Goal: Information Seeking & Learning: Learn about a topic

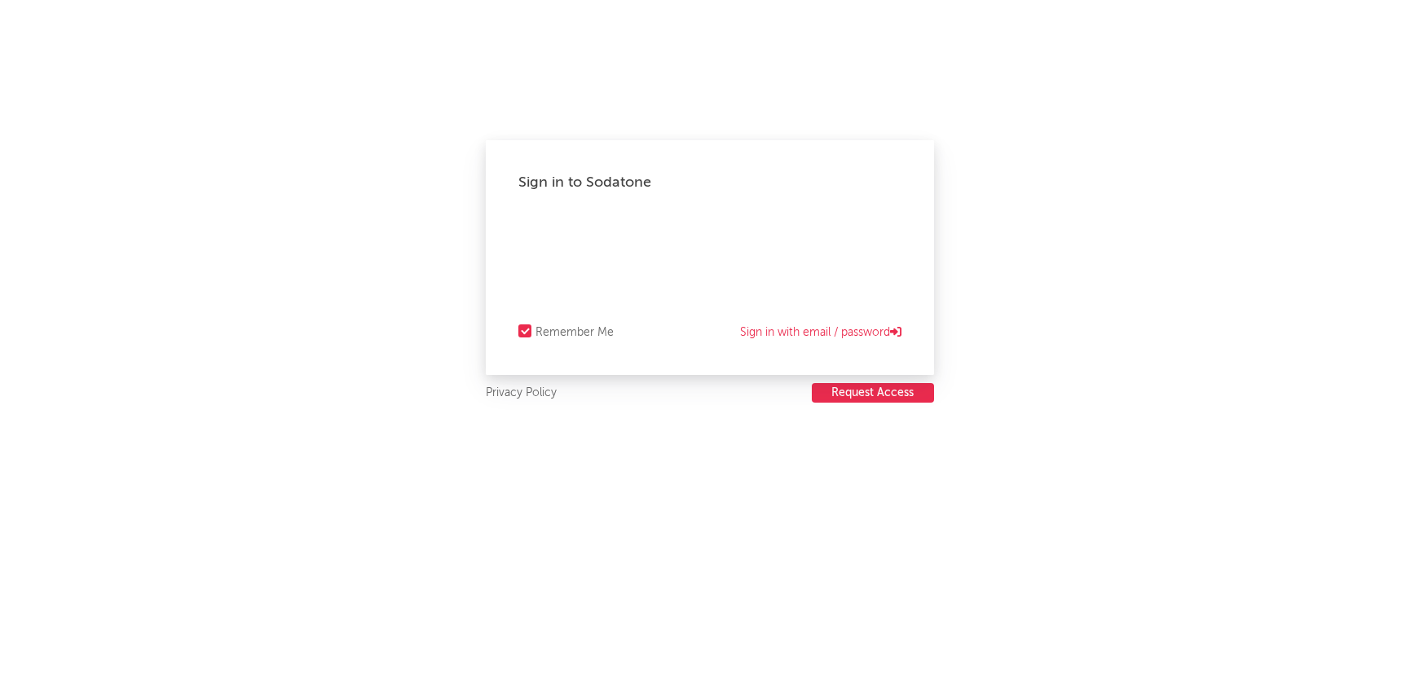
select select "recorded_music"
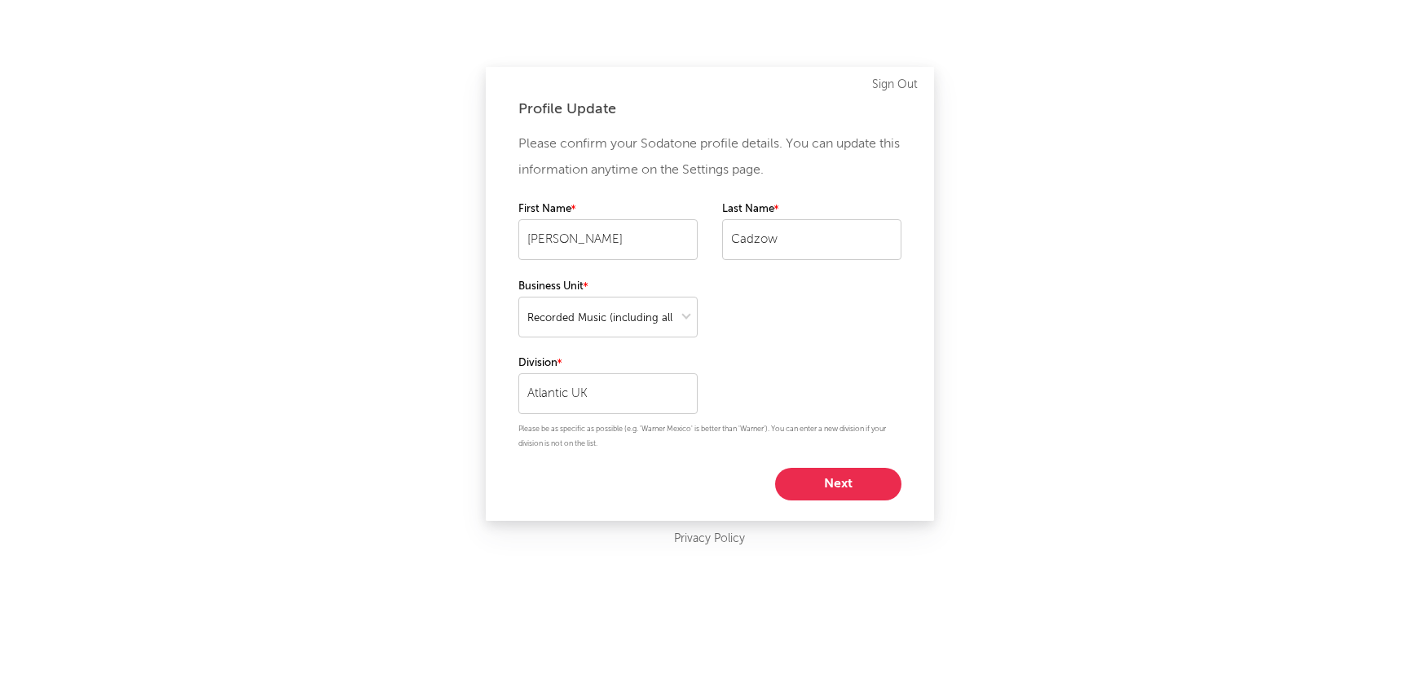
click at [857, 484] on button "Next" at bounding box center [838, 484] width 126 height 33
select select "marketing"
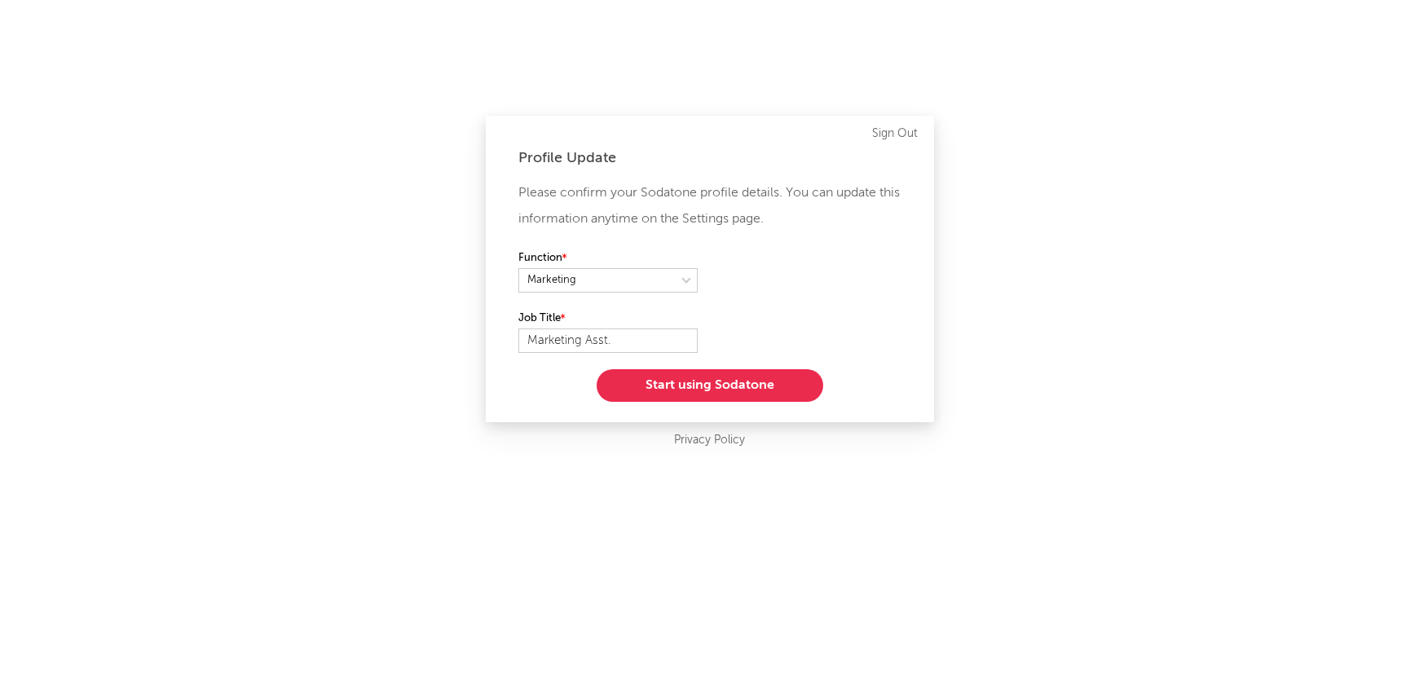
click at [747, 380] on button "Start using Sodatone" at bounding box center [710, 385] width 227 height 33
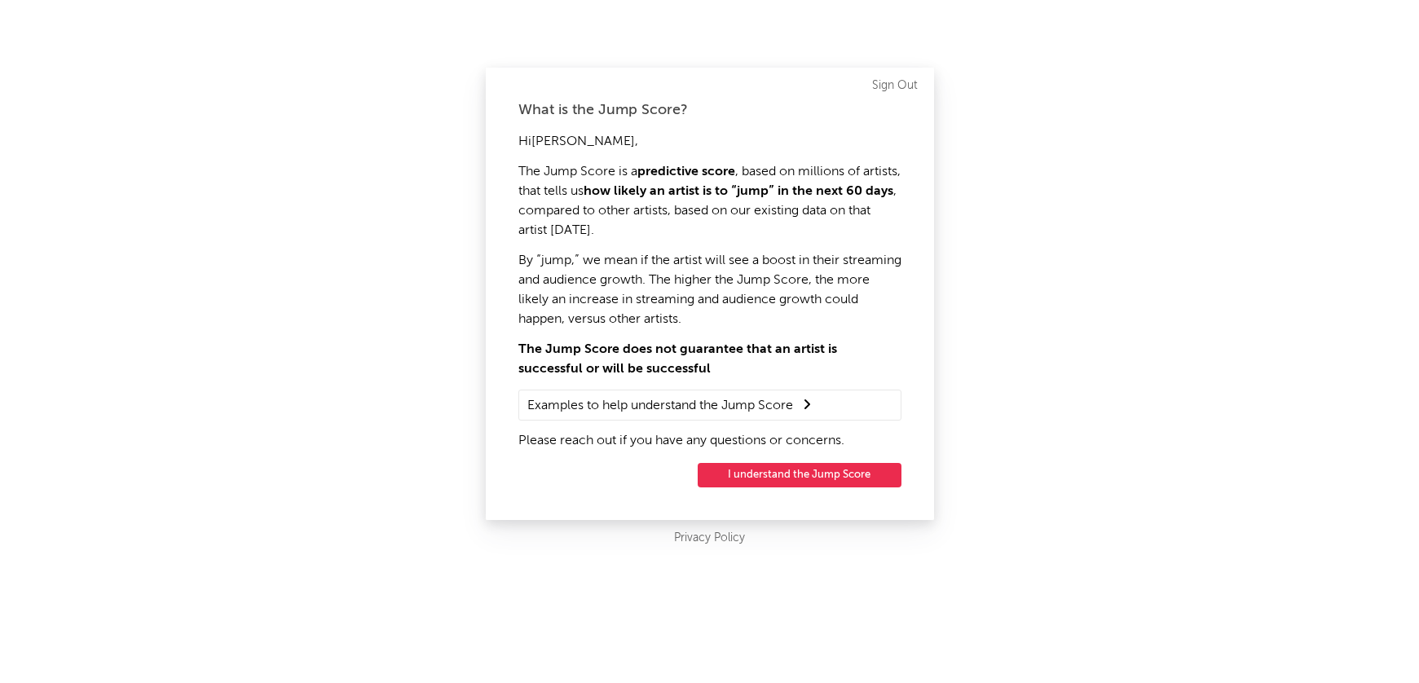
click at [800, 469] on button "I understand the Jump Score" at bounding box center [800, 475] width 204 height 24
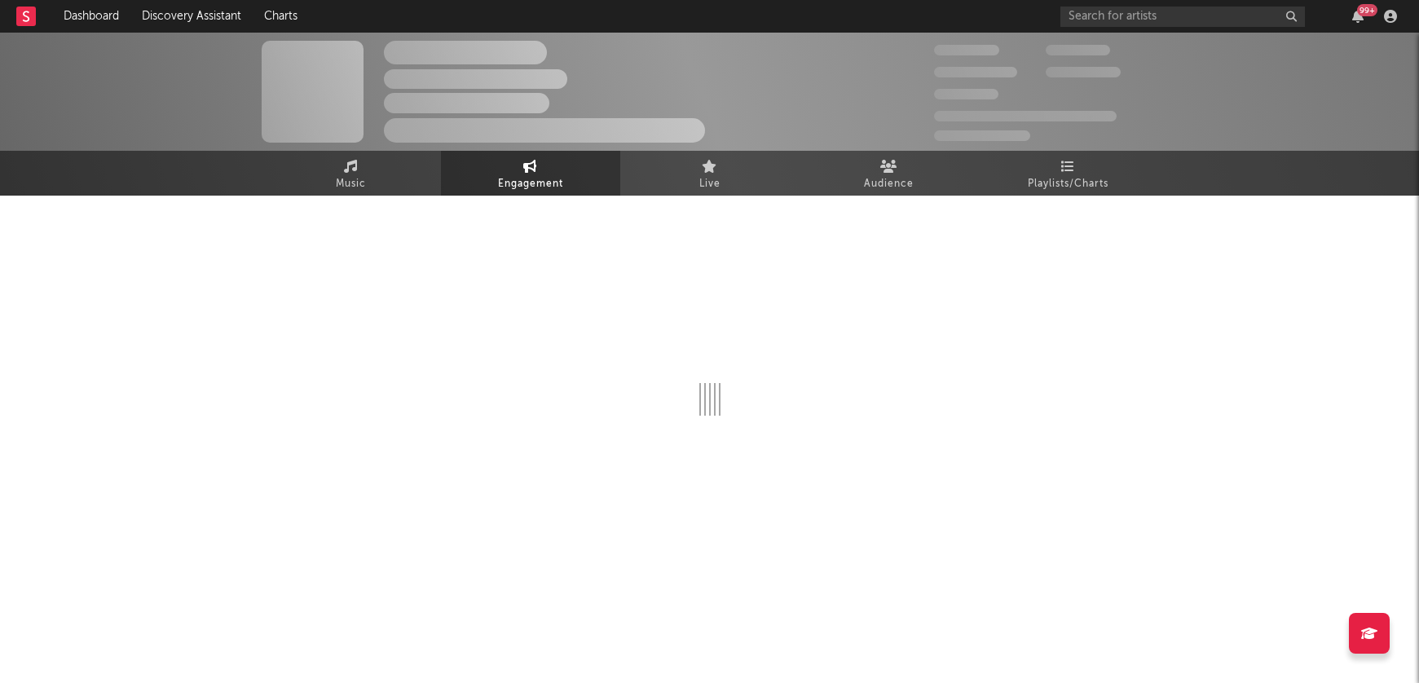
select select "1w"
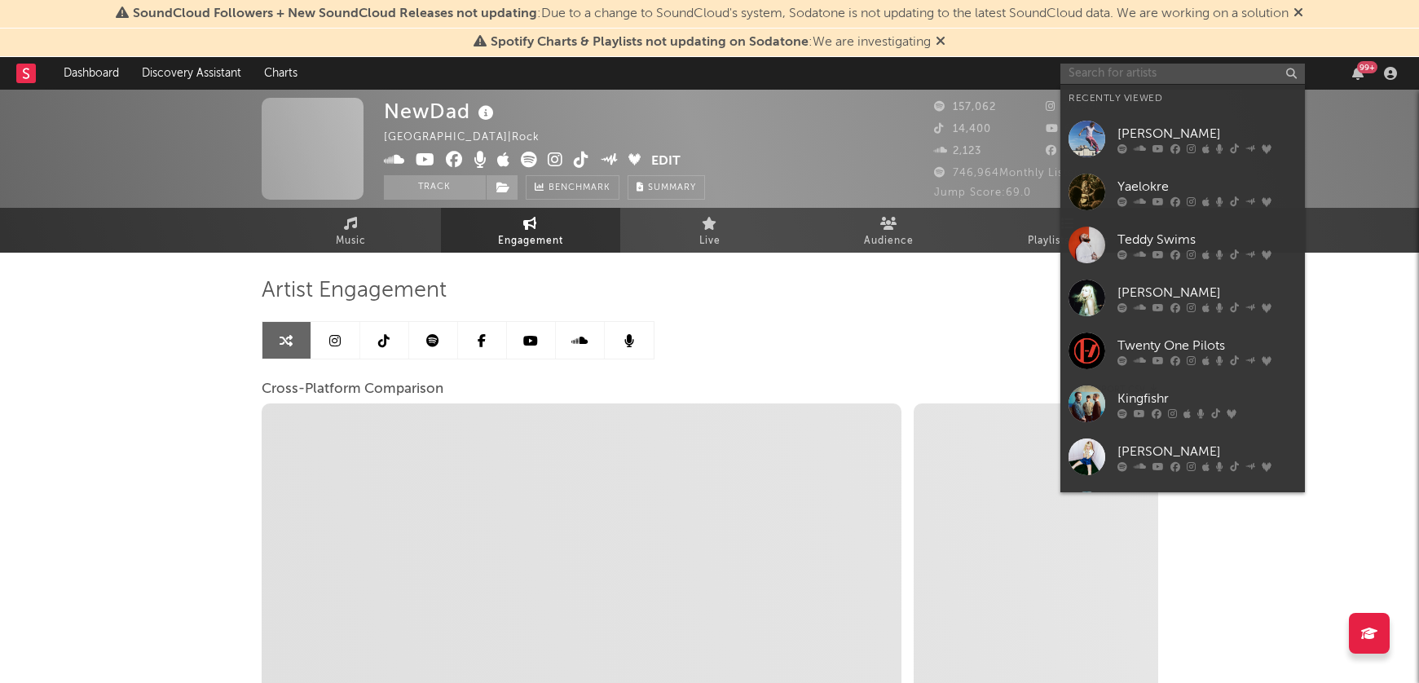
click at [1183, 73] on input "text" at bounding box center [1182, 74] width 245 height 20
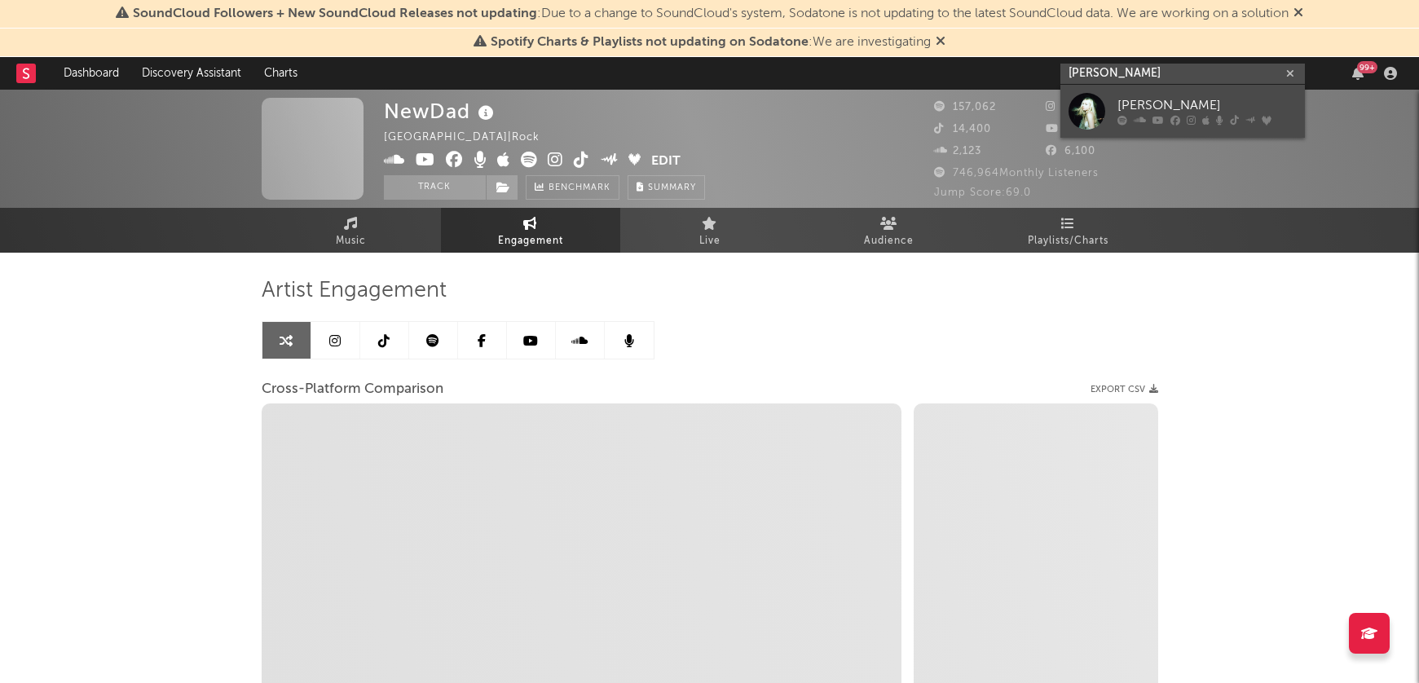
type input "[PERSON_NAME]"
click at [1186, 103] on div "[PERSON_NAME]" at bounding box center [1206, 106] width 179 height 20
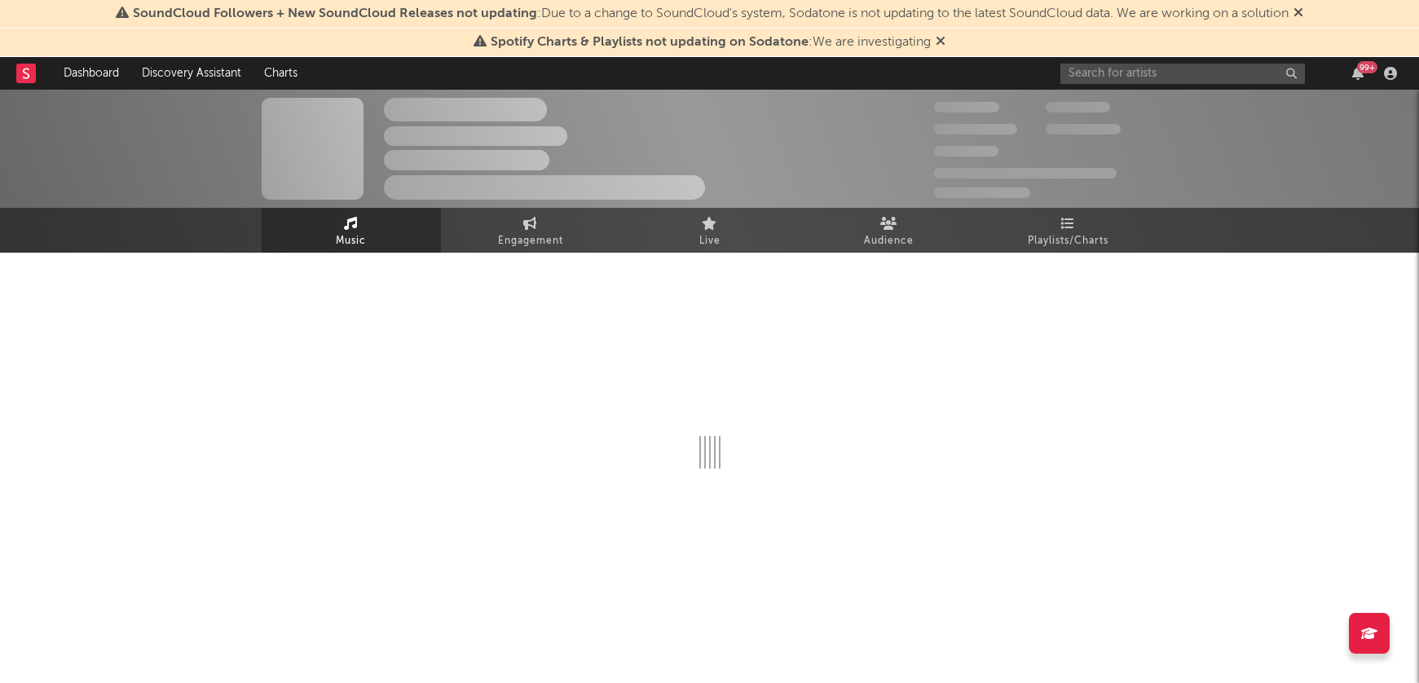
select select "6m"
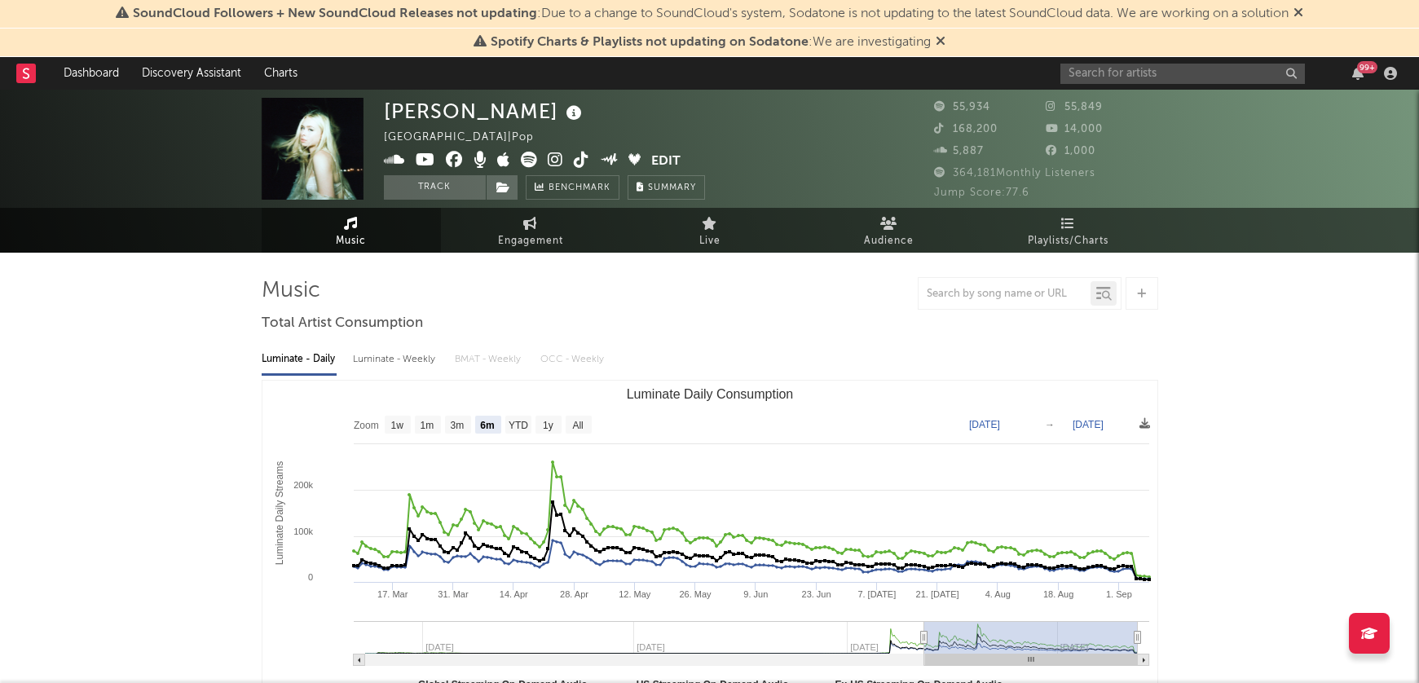
click at [944, 44] on icon at bounding box center [941, 40] width 10 height 13
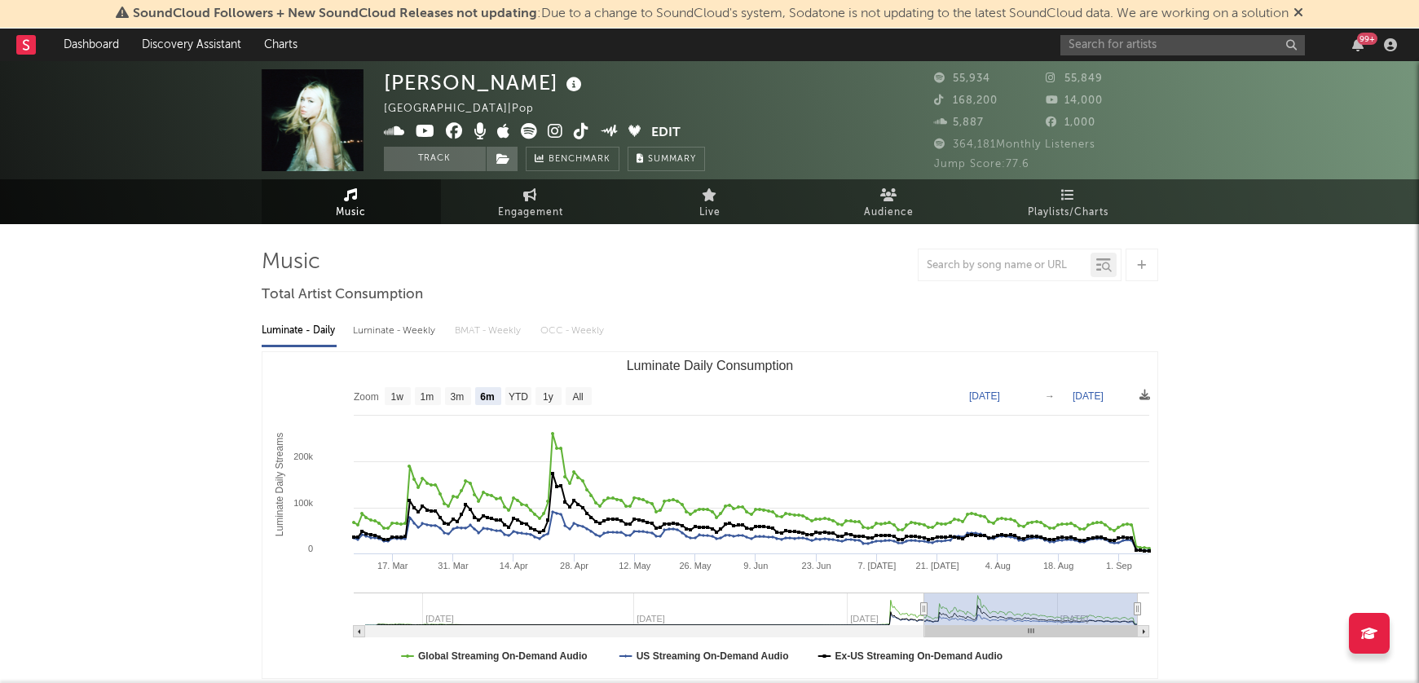
click at [1303, 11] on icon at bounding box center [1298, 12] width 10 height 13
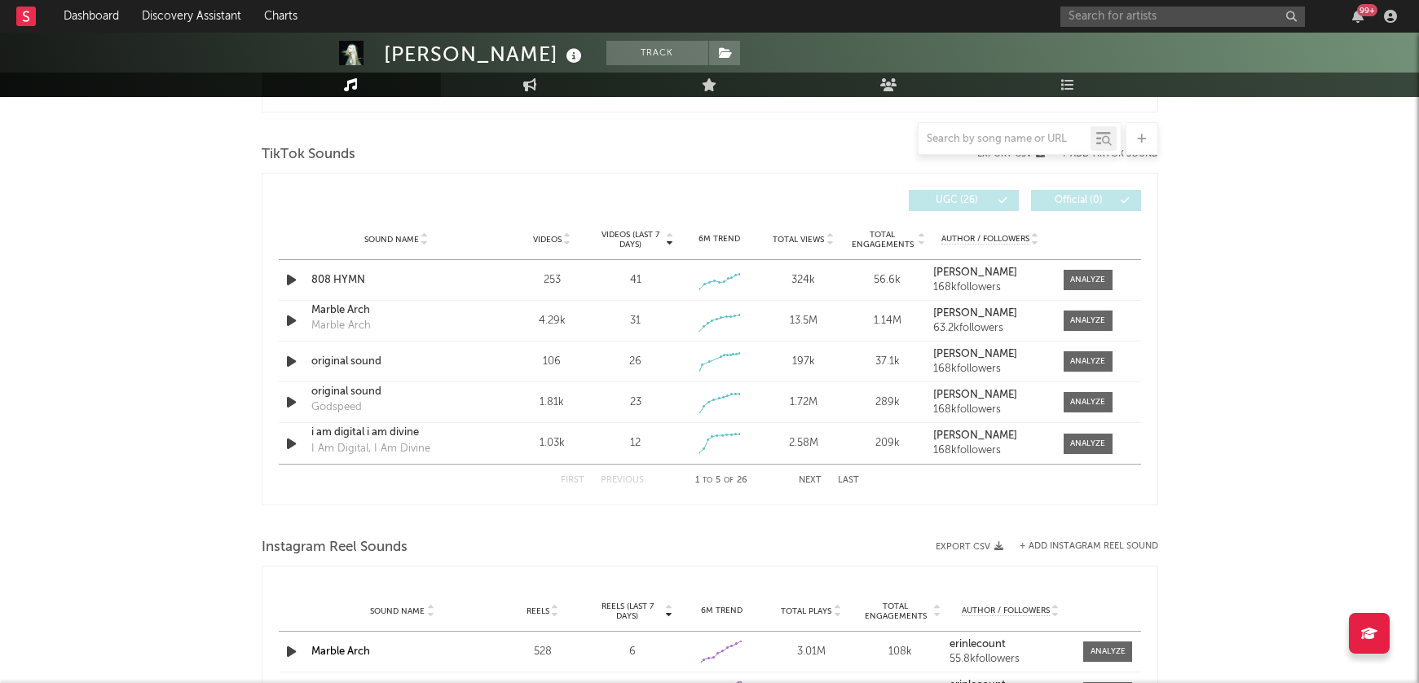
scroll to position [1028, 0]
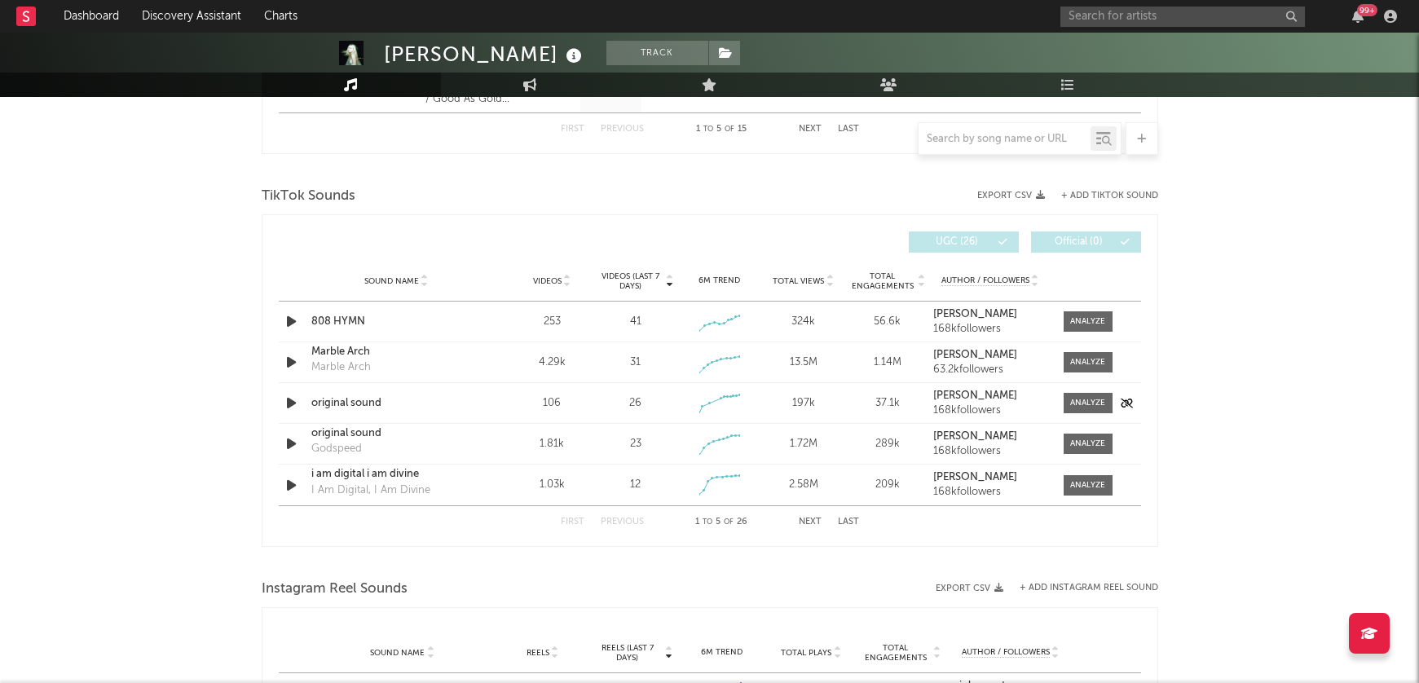
click at [284, 398] on icon "button" at bounding box center [291, 403] width 17 height 20
click at [290, 401] on icon "button" at bounding box center [290, 403] width 15 height 20
click at [292, 321] on icon "button" at bounding box center [291, 321] width 17 height 20
click at [293, 319] on icon "button" at bounding box center [290, 321] width 15 height 20
click at [804, 521] on button "Next" at bounding box center [810, 522] width 23 height 9
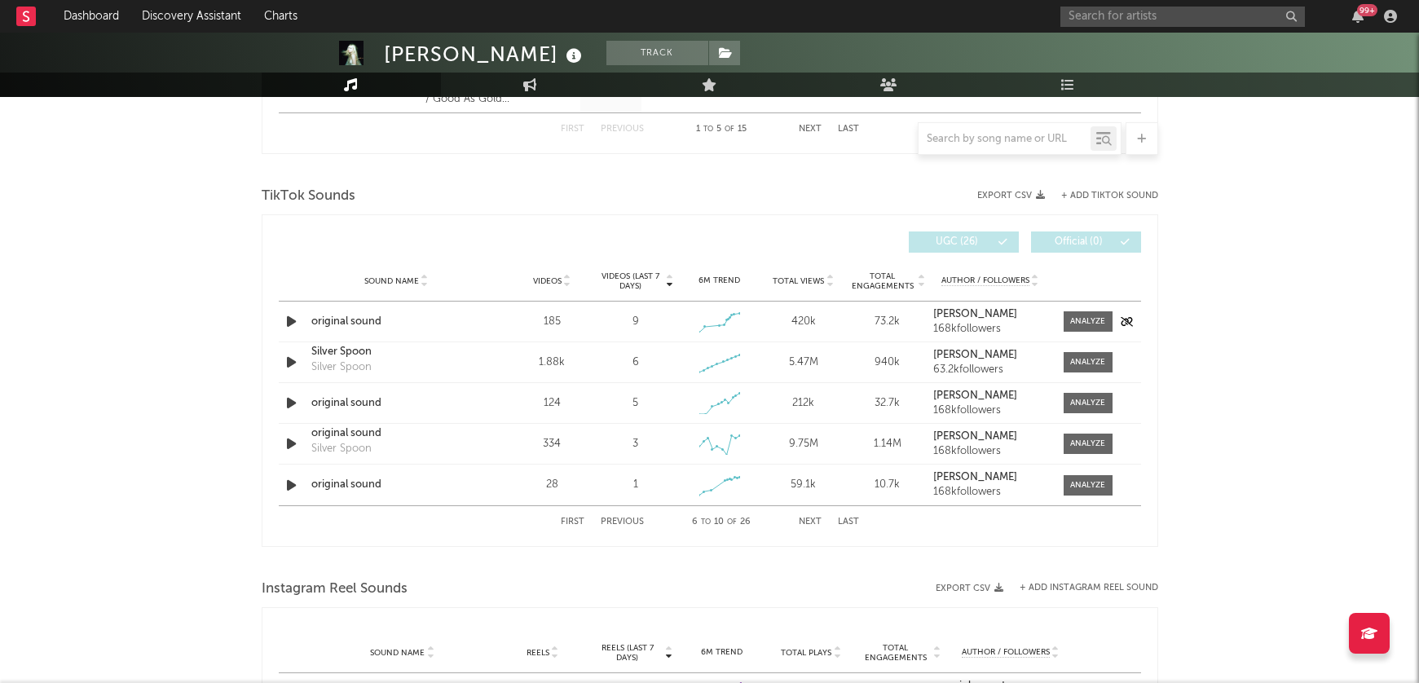
click at [290, 321] on icon "button" at bounding box center [291, 321] width 17 height 20
click at [294, 402] on icon "button" at bounding box center [291, 403] width 17 height 20
click at [289, 445] on icon "button" at bounding box center [291, 444] width 17 height 20
drag, startPoint x: 291, startPoint y: 485, endPoint x: 297, endPoint y: 536, distance: 51.7
click at [297, 536] on div "Videos (last 7 days) Sound Name Videos Videos (last 7 days) Total Views Total E…" at bounding box center [710, 380] width 862 height 315
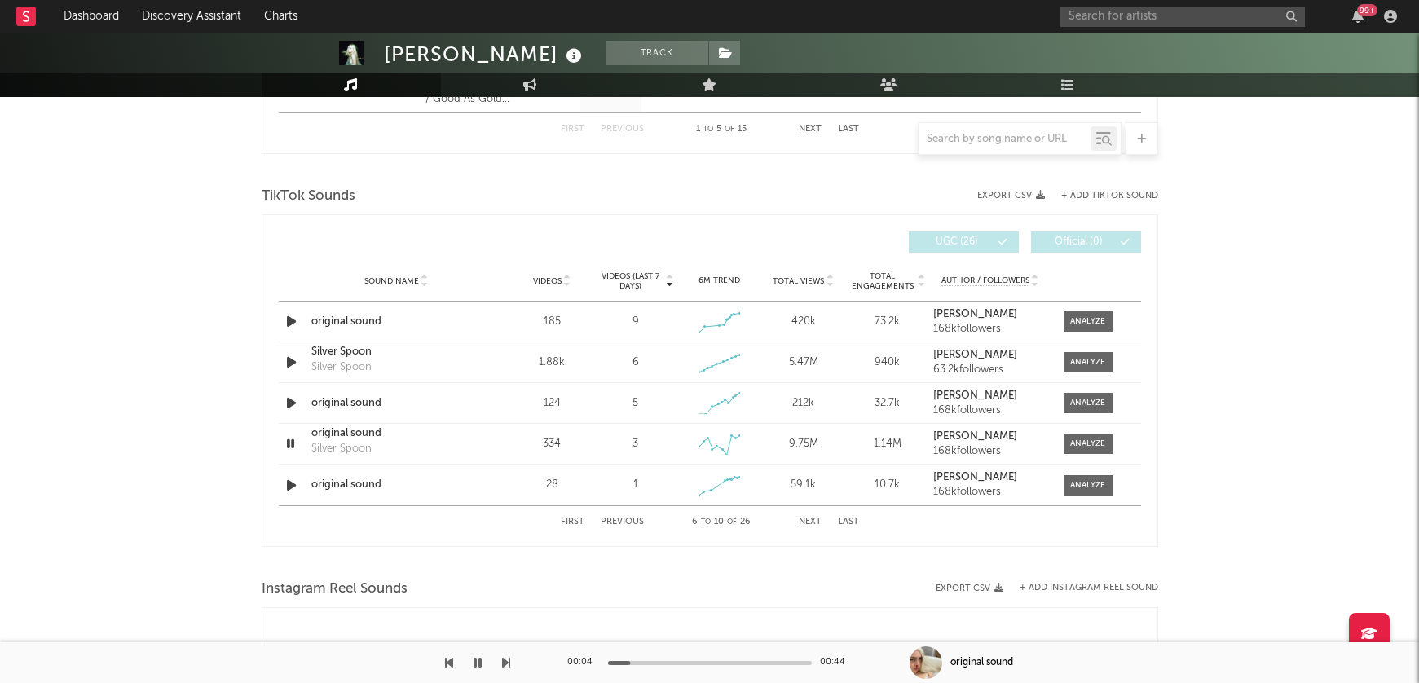
click at [716, 661] on div at bounding box center [710, 663] width 204 height 4
click at [289, 481] on icon "button" at bounding box center [291, 485] width 17 height 20
click at [810, 523] on button "Next" at bounding box center [810, 522] width 23 height 9
click at [287, 318] on icon "button" at bounding box center [291, 321] width 17 height 20
click at [289, 401] on icon "button" at bounding box center [291, 403] width 17 height 20
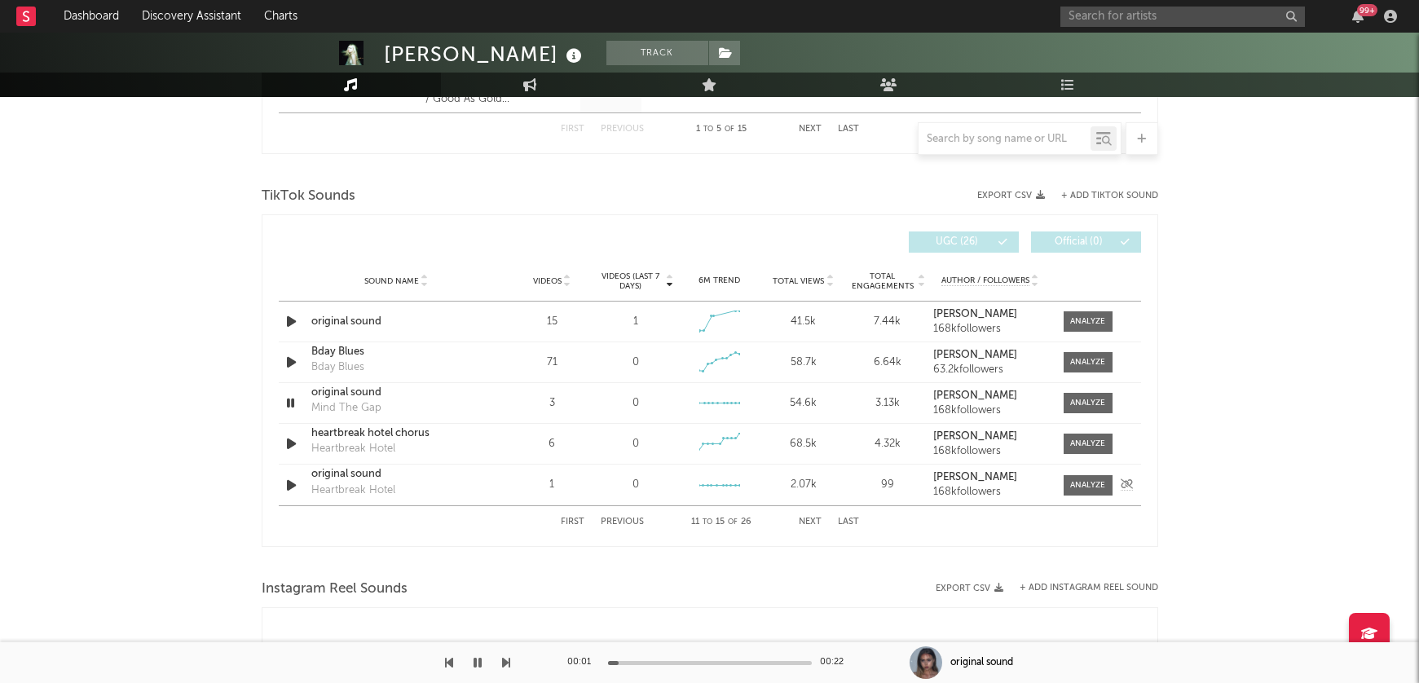
click at [291, 485] on icon "button" at bounding box center [291, 485] width 17 height 20
click at [573, 516] on div "First Previous 11 to 15 of 26 Next Last" at bounding box center [710, 522] width 298 height 32
click at [573, 522] on button "First" at bounding box center [573, 522] width 24 height 9
click at [1089, 324] on div at bounding box center [1087, 321] width 35 height 12
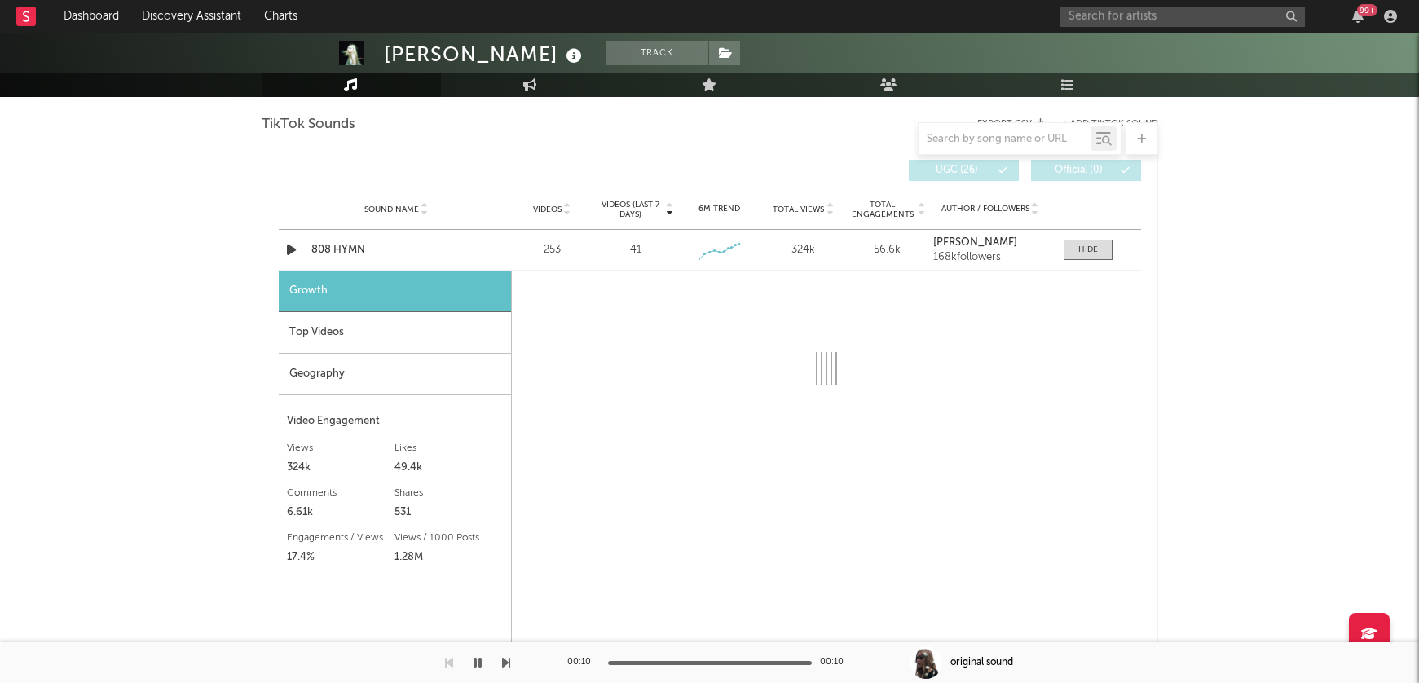
select select "1w"
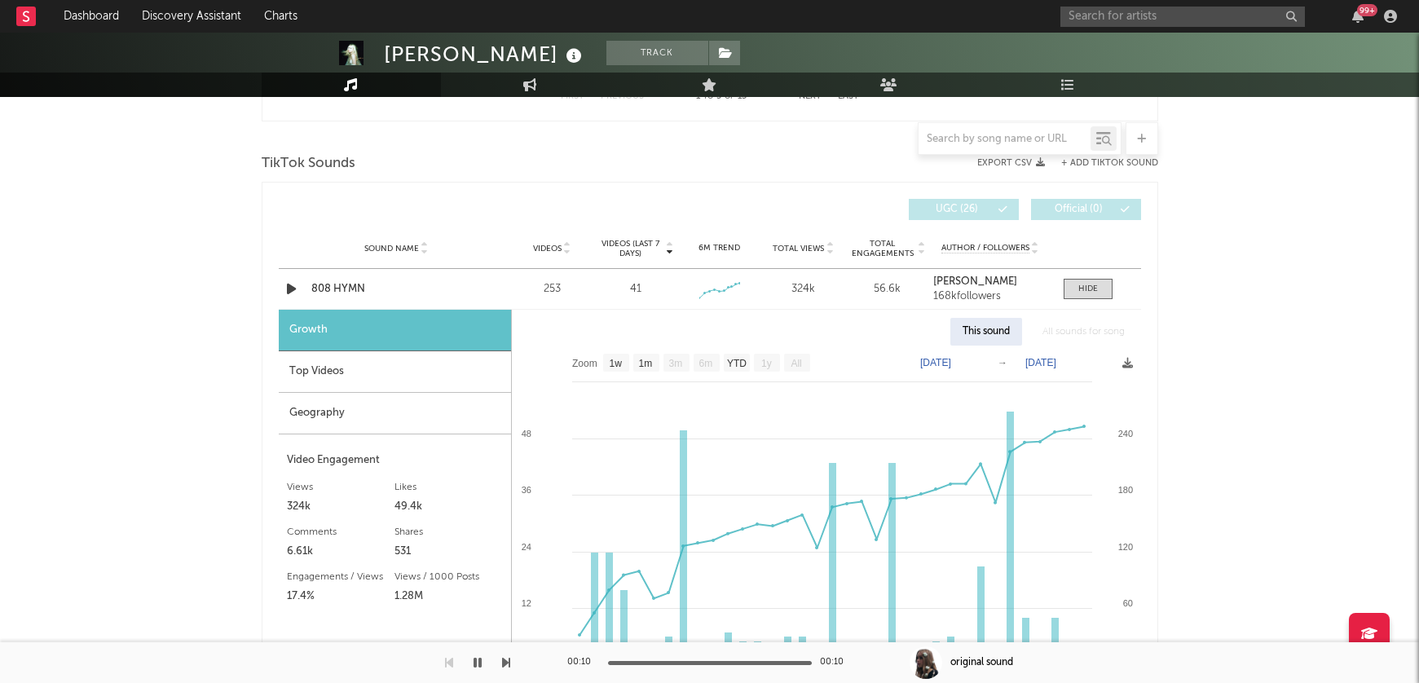
scroll to position [1063, 0]
click at [639, 239] on span "Videos (last 7 days)" at bounding box center [630, 246] width 66 height 20
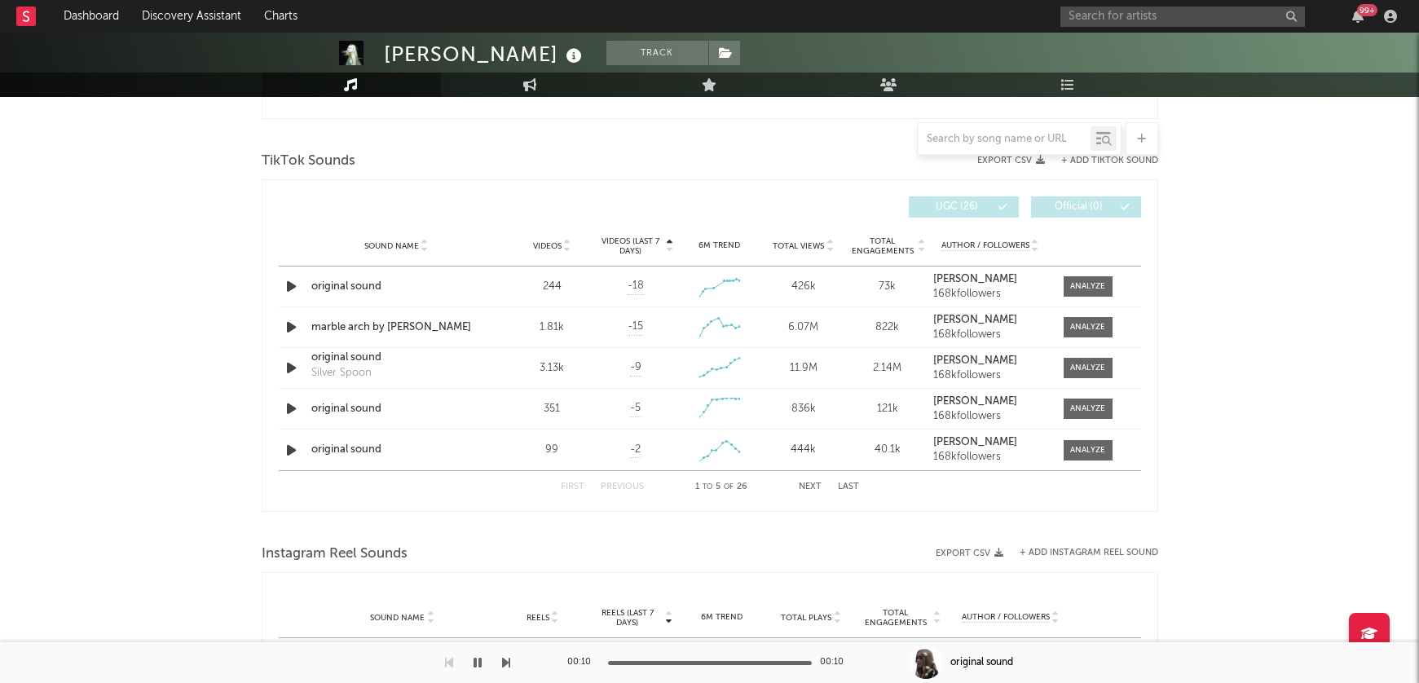
click at [639, 239] on span "Videos (last 7 days)" at bounding box center [630, 246] width 66 height 20
select select "1w"
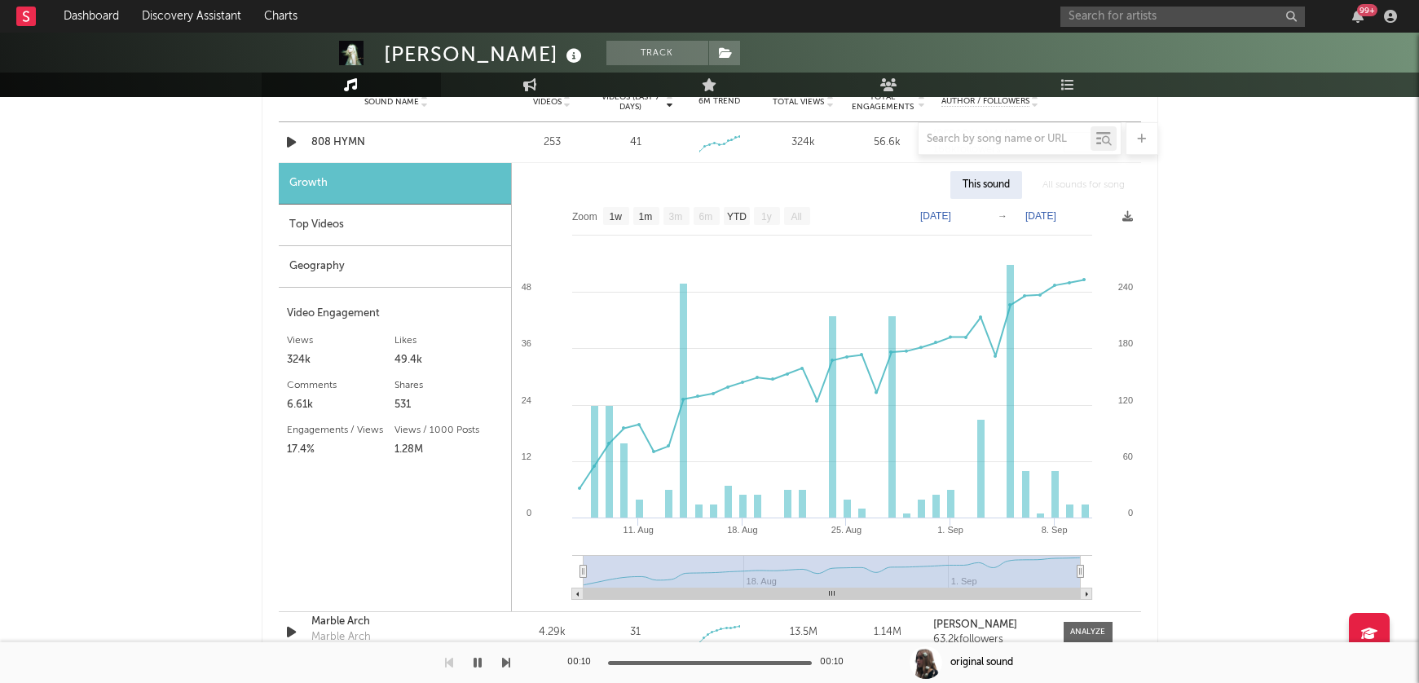
scroll to position [1185, 0]
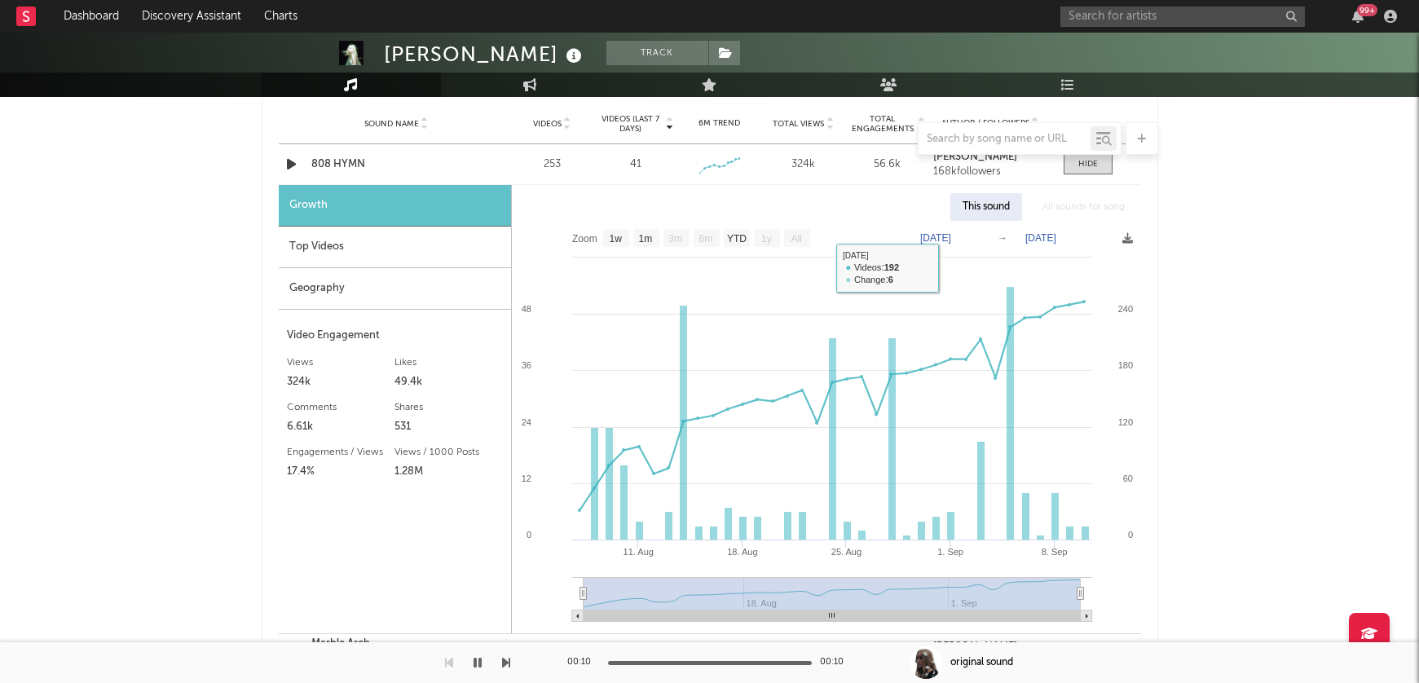
click at [957, 230] on rect at bounding box center [826, 427] width 629 height 412
click at [951, 235] on text "[DATE]" at bounding box center [935, 237] width 31 height 11
click at [982, 238] on input "[DATE]" at bounding box center [944, 238] width 76 height 16
click at [1262, 409] on div "[PERSON_NAME] Track [GEOGRAPHIC_DATA] | Pop Edit Track Benchmark Summary 55,934…" at bounding box center [709, 303] width 1419 height 2911
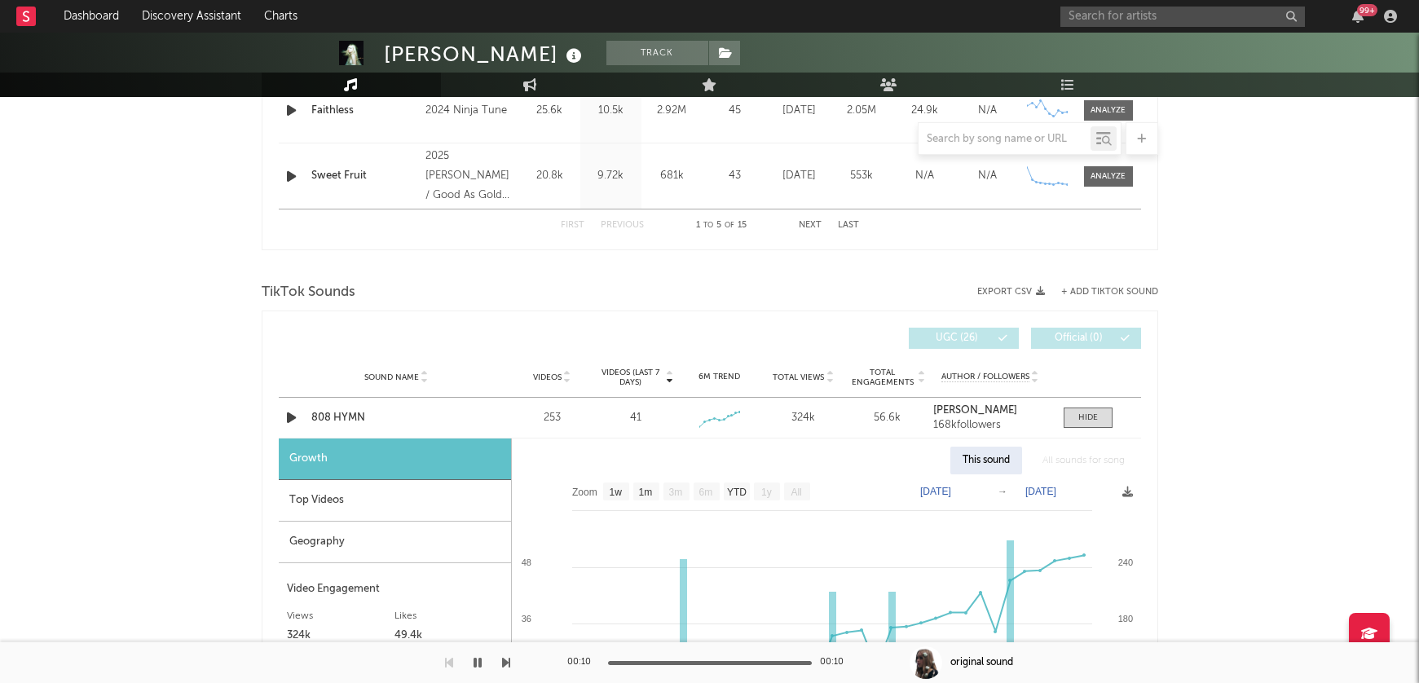
scroll to position [927, 0]
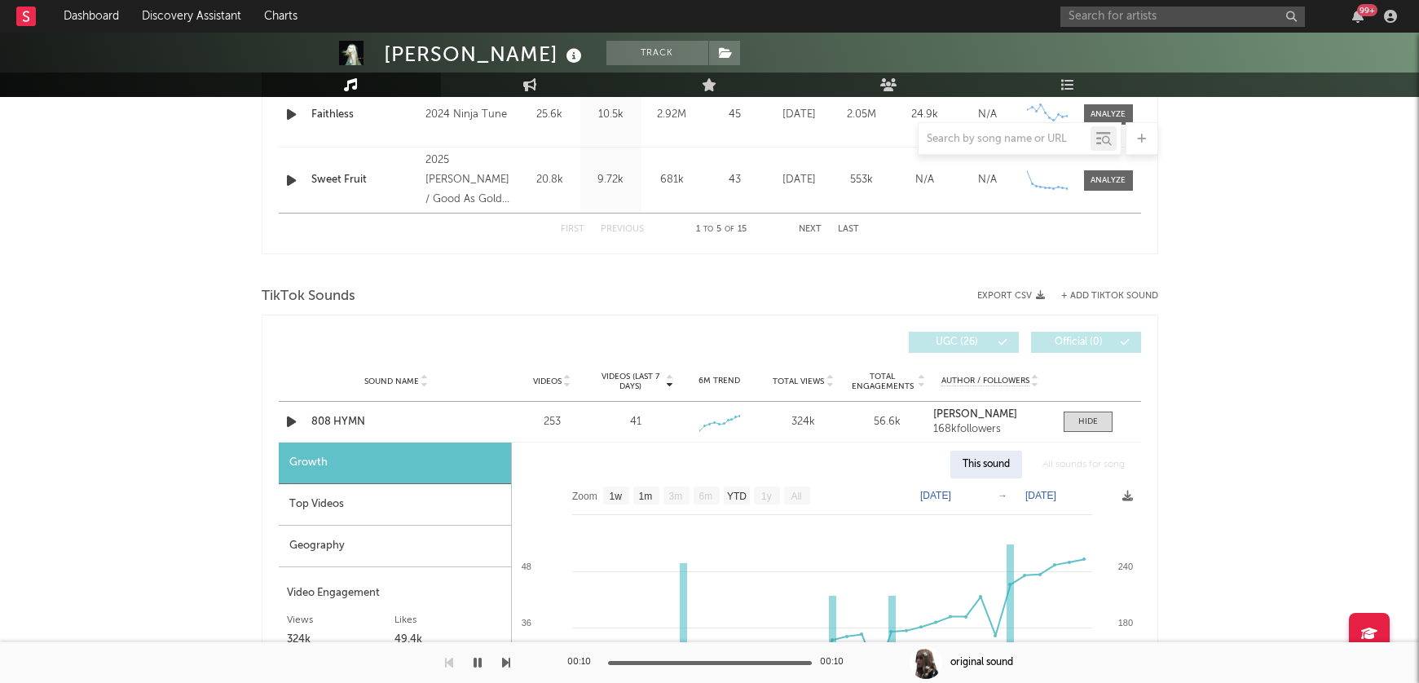
click at [349, 82] on icon at bounding box center [351, 84] width 14 height 13
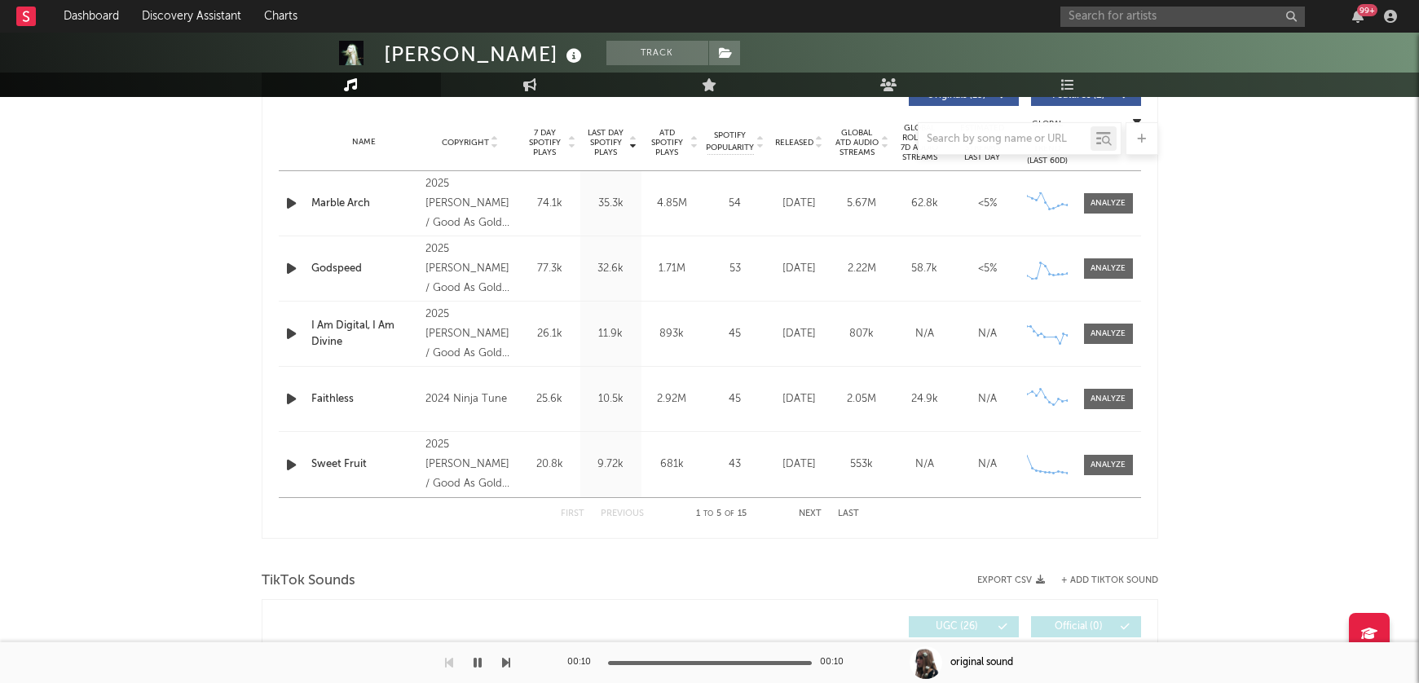
scroll to position [649, 0]
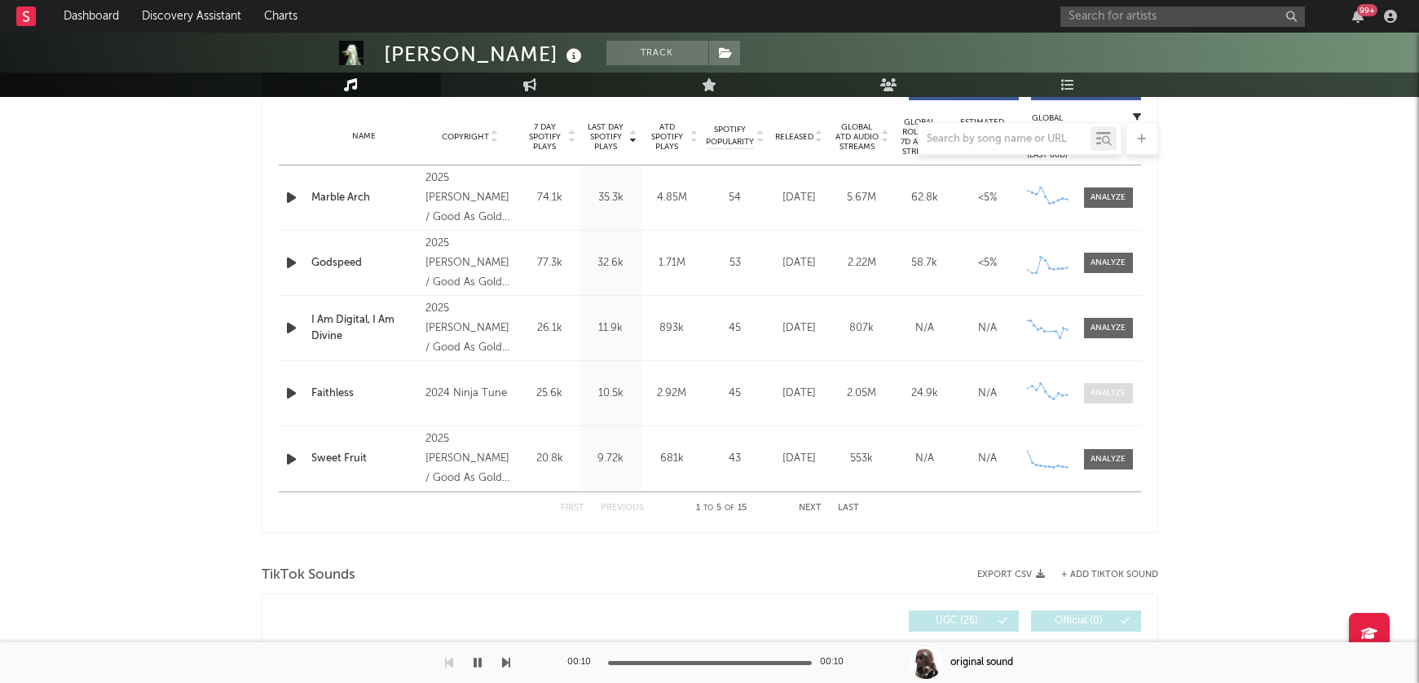
click at [1117, 394] on div at bounding box center [1108, 393] width 35 height 12
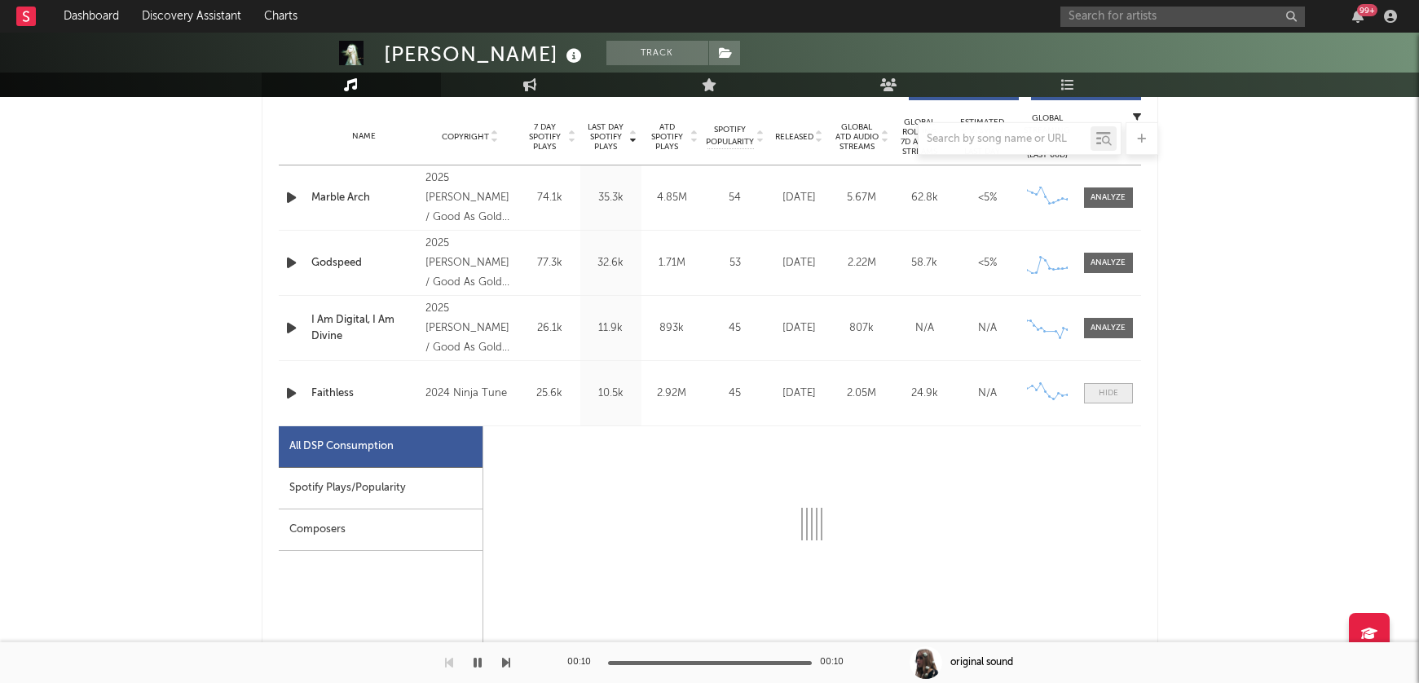
click at [1117, 394] on div at bounding box center [1109, 393] width 20 height 12
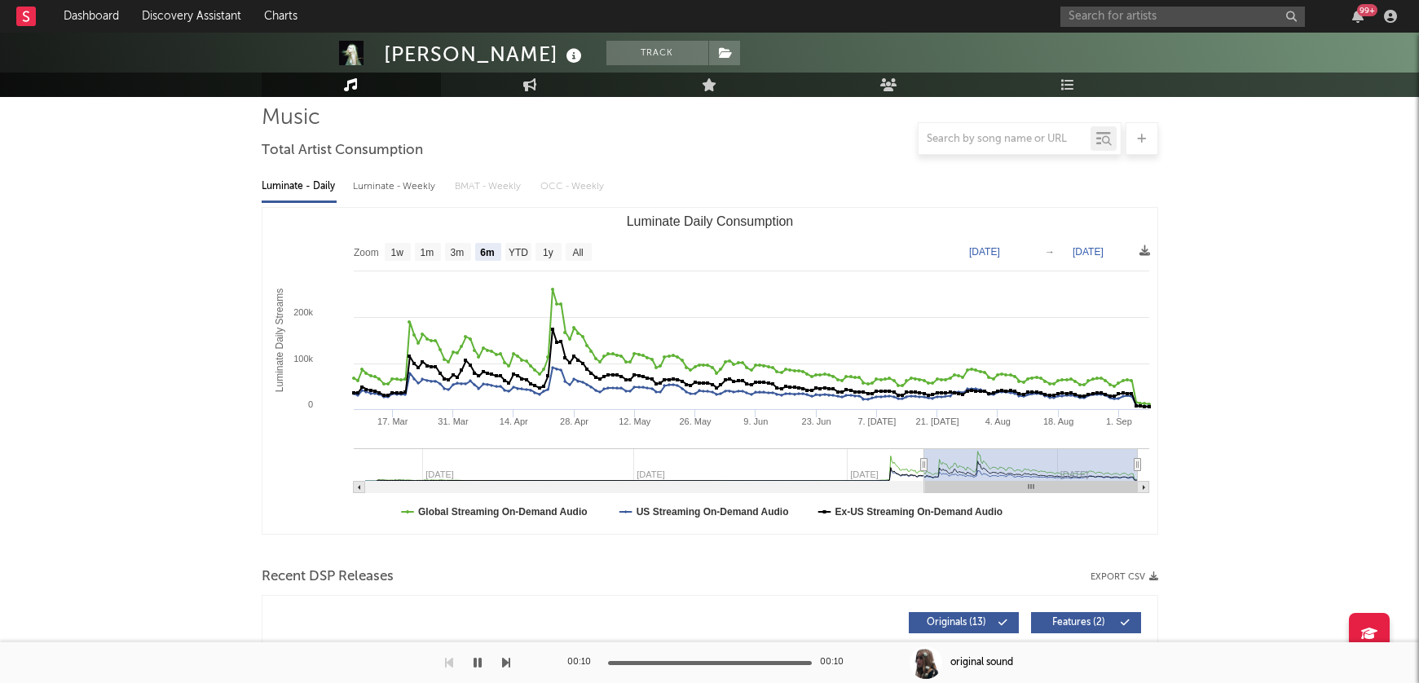
scroll to position [0, 0]
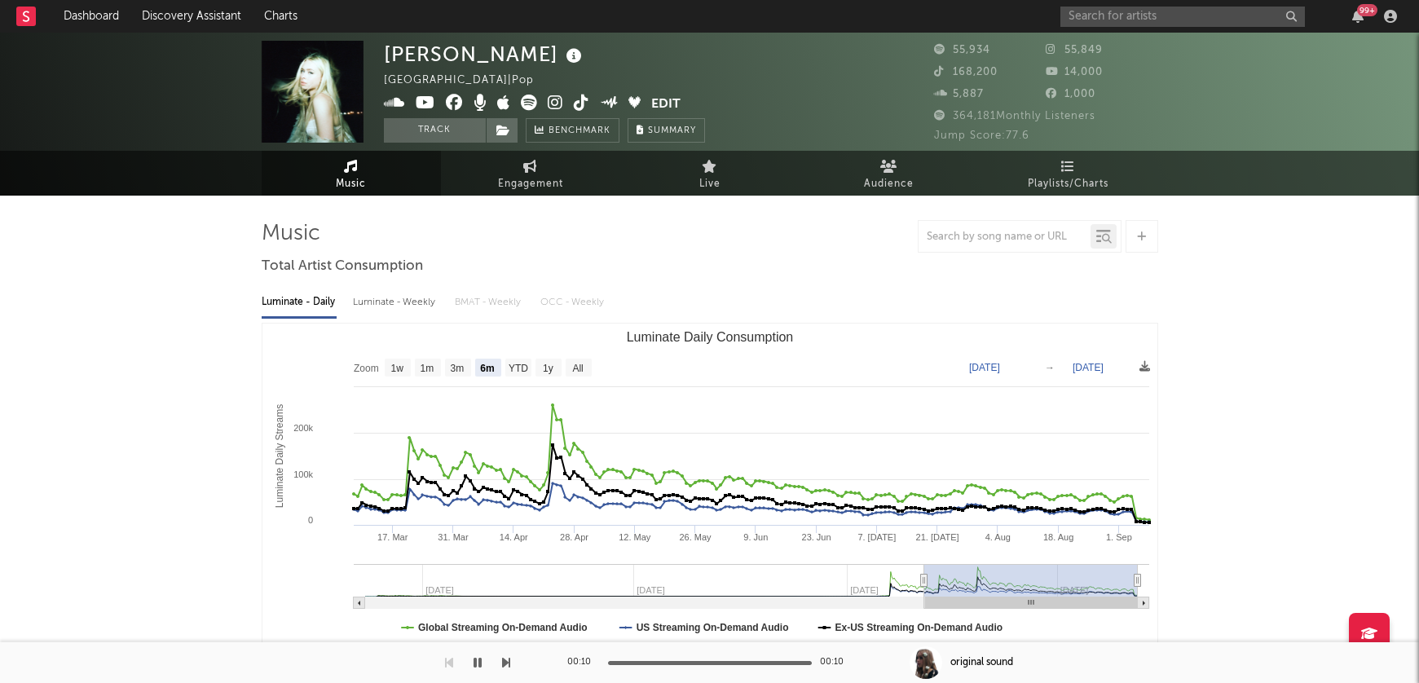
click at [367, 302] on div "Luminate - Weekly" at bounding box center [396, 303] width 86 height 28
select select "6m"
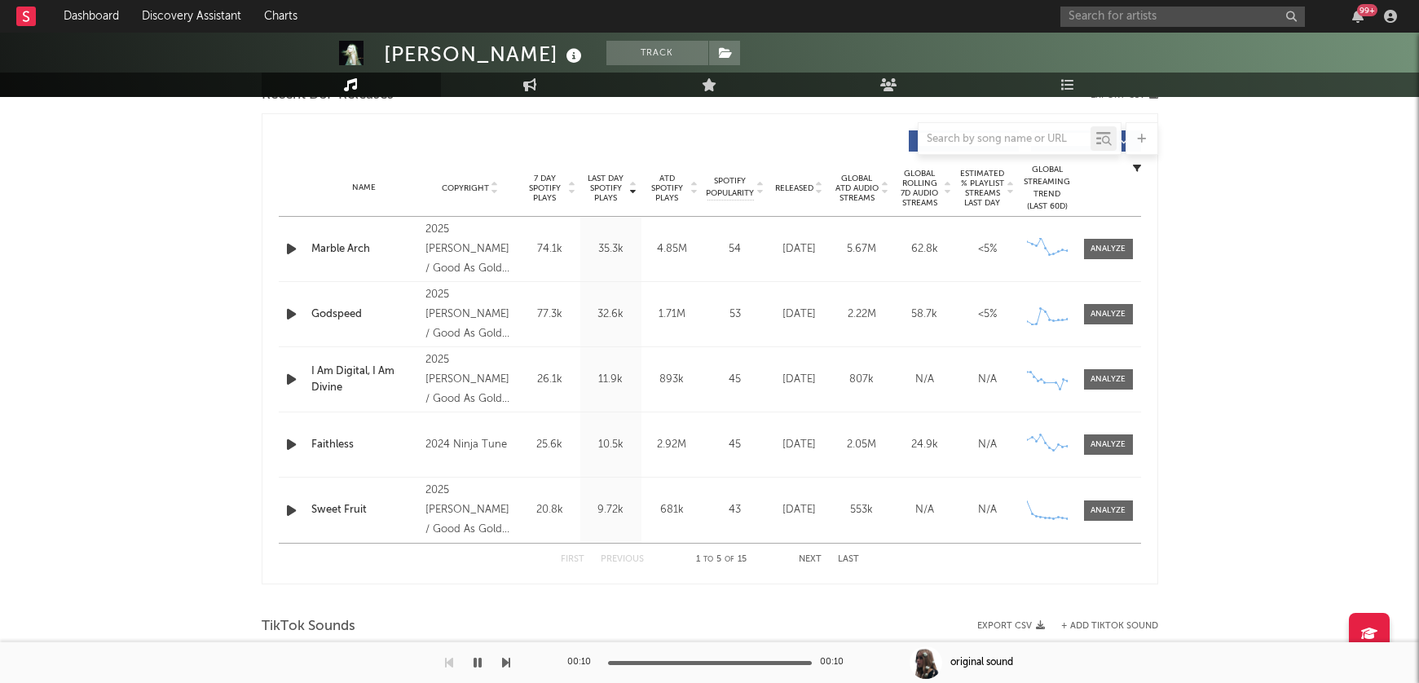
scroll to position [604, 0]
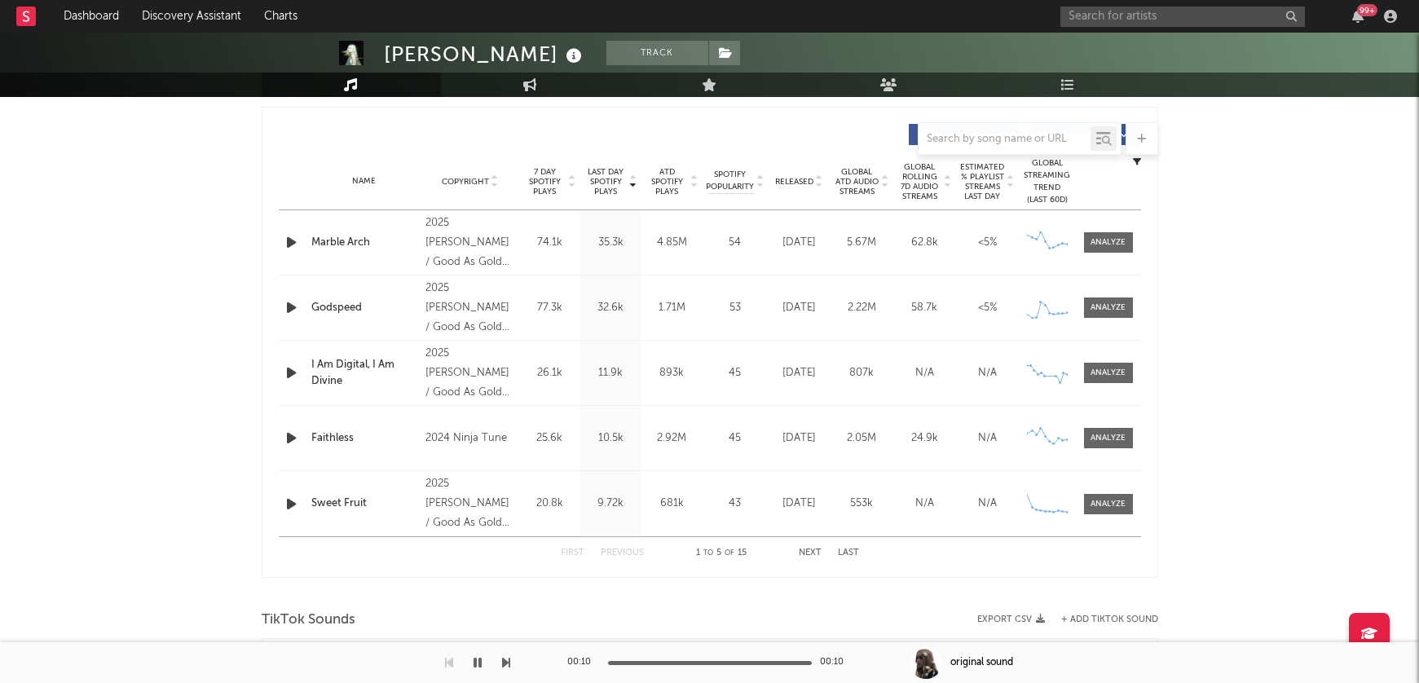
click at [806, 553] on button "Next" at bounding box center [810, 553] width 23 height 9
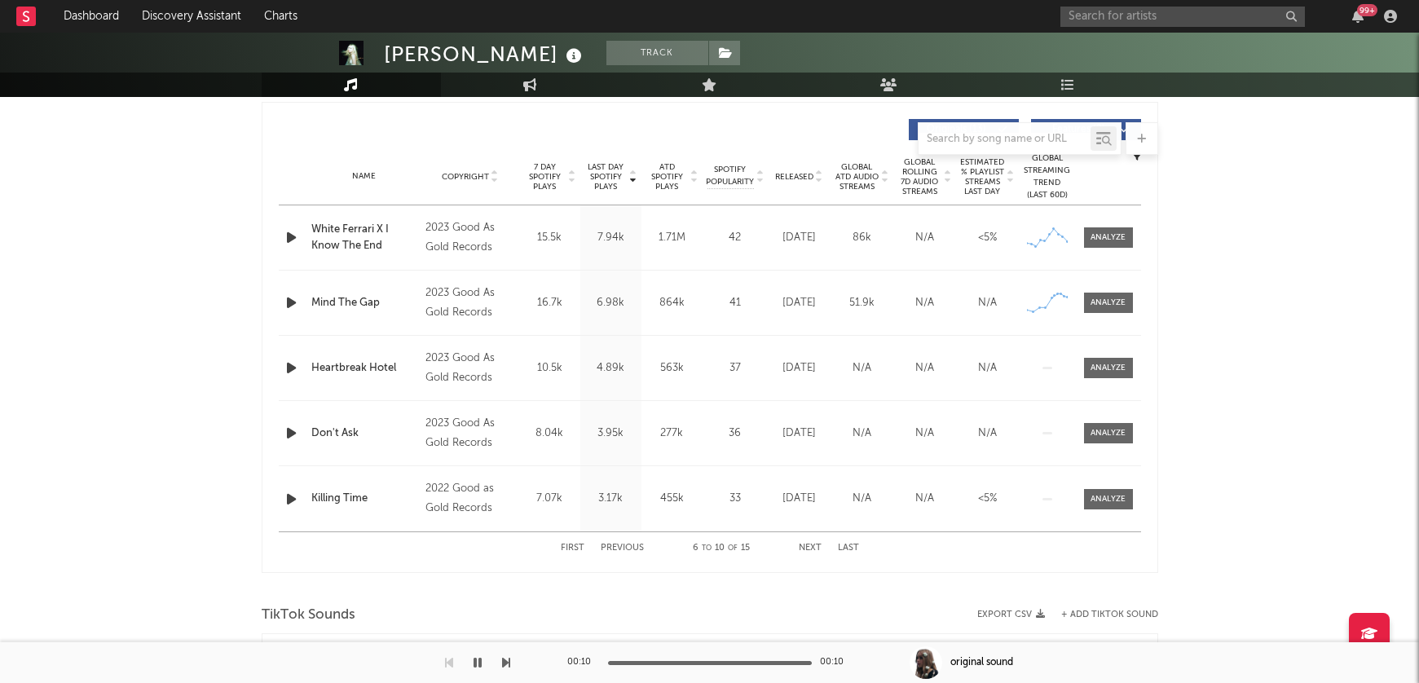
scroll to position [628, 0]
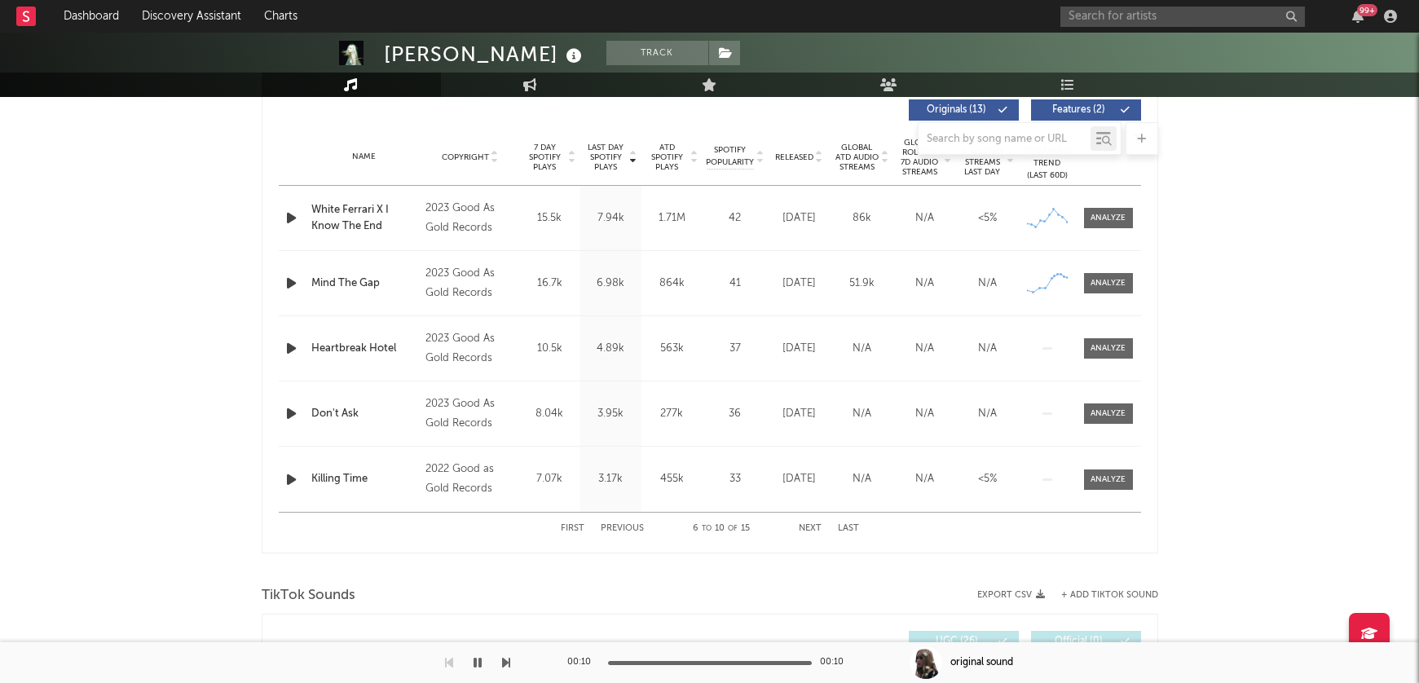
click at [563, 527] on button "First" at bounding box center [573, 528] width 24 height 9
click at [804, 527] on button "Next" at bounding box center [810, 528] width 23 height 9
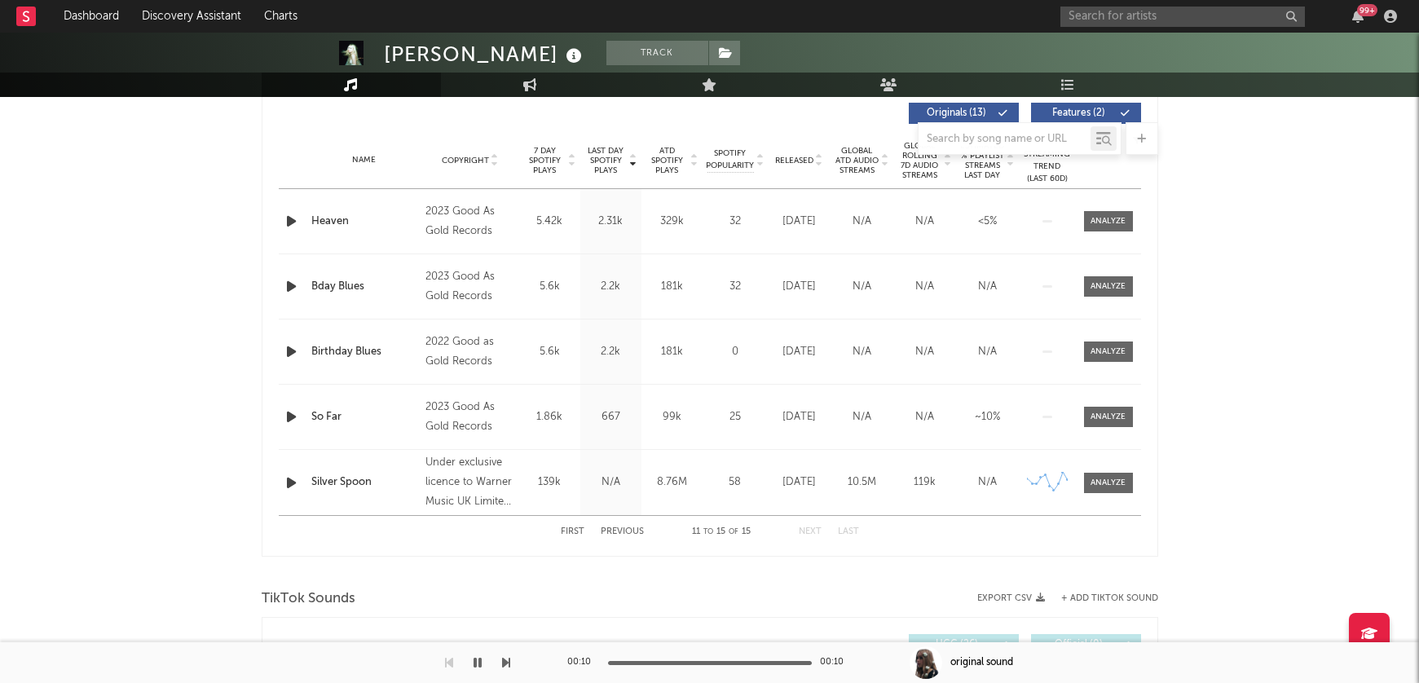
scroll to position [619, 0]
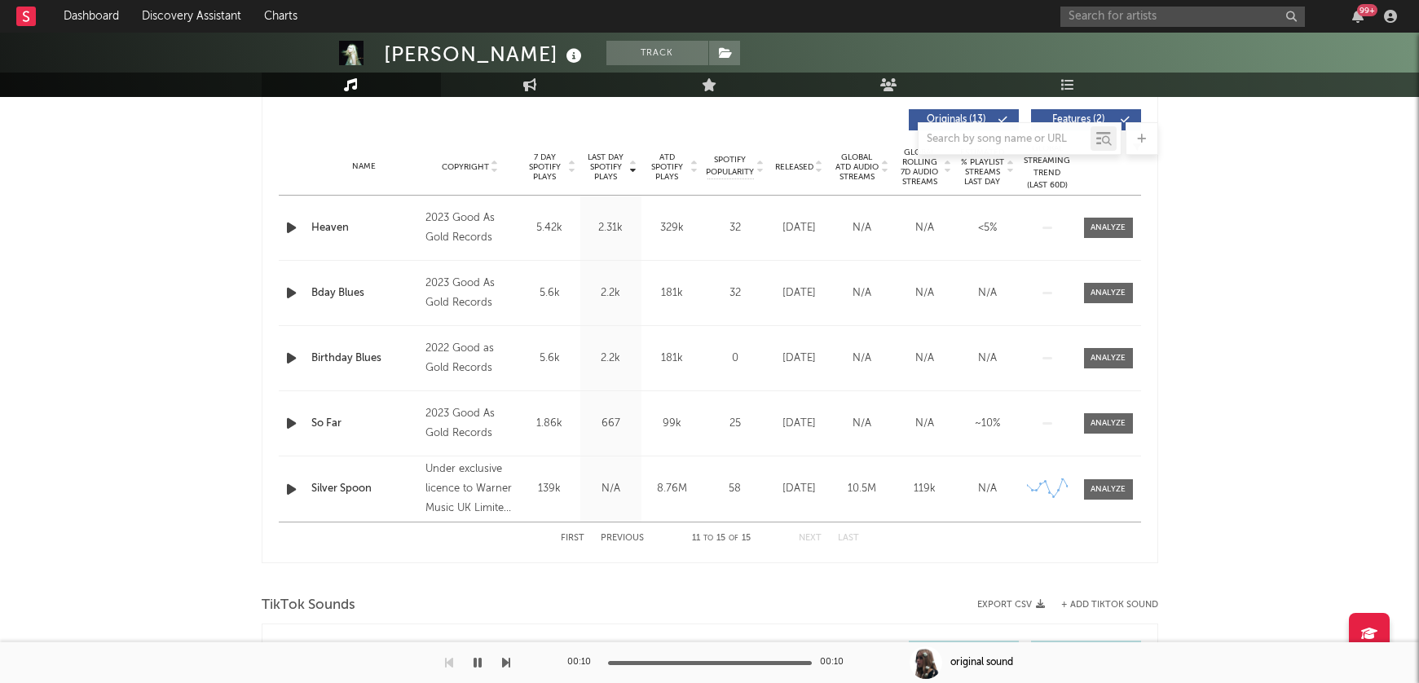
click at [573, 544] on div "First Previous 11 to 15 of 15 Next Last" at bounding box center [710, 538] width 298 height 32
click at [576, 535] on button "First" at bounding box center [573, 538] width 24 height 9
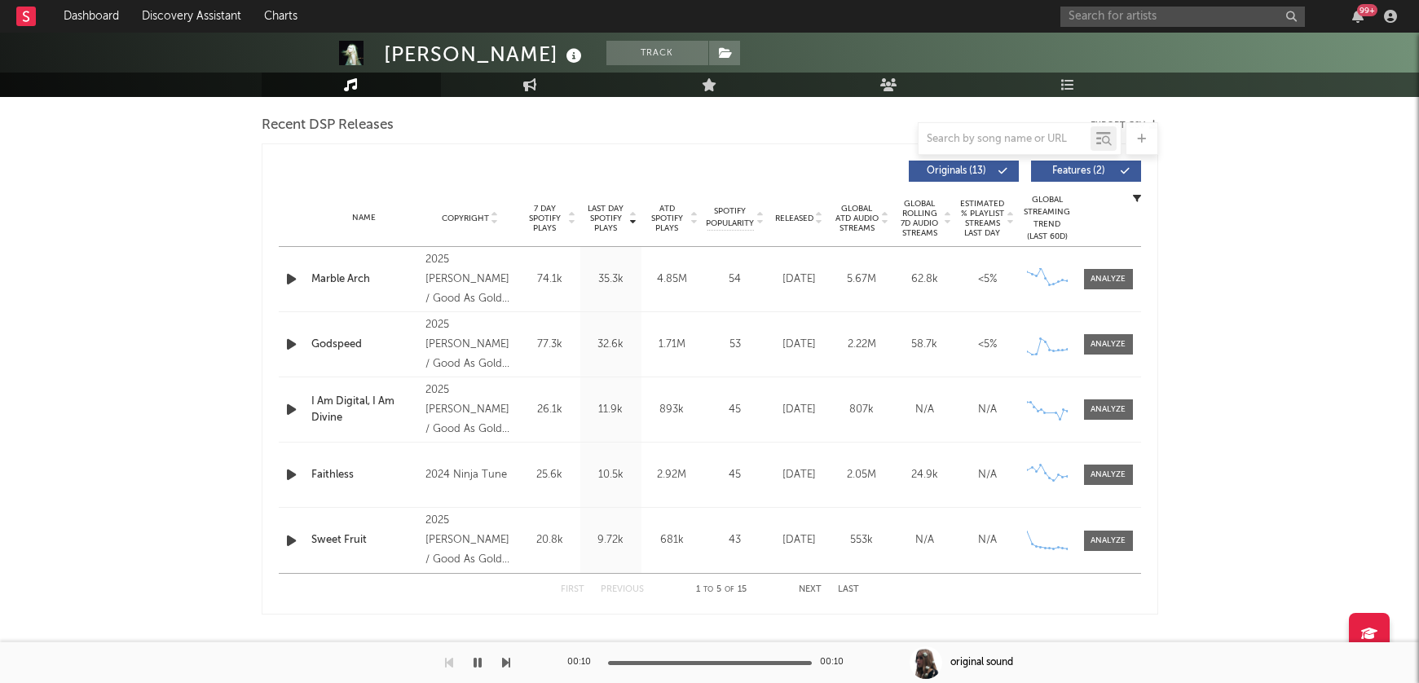
scroll to position [509, 0]
